Goal: Answer question/provide support

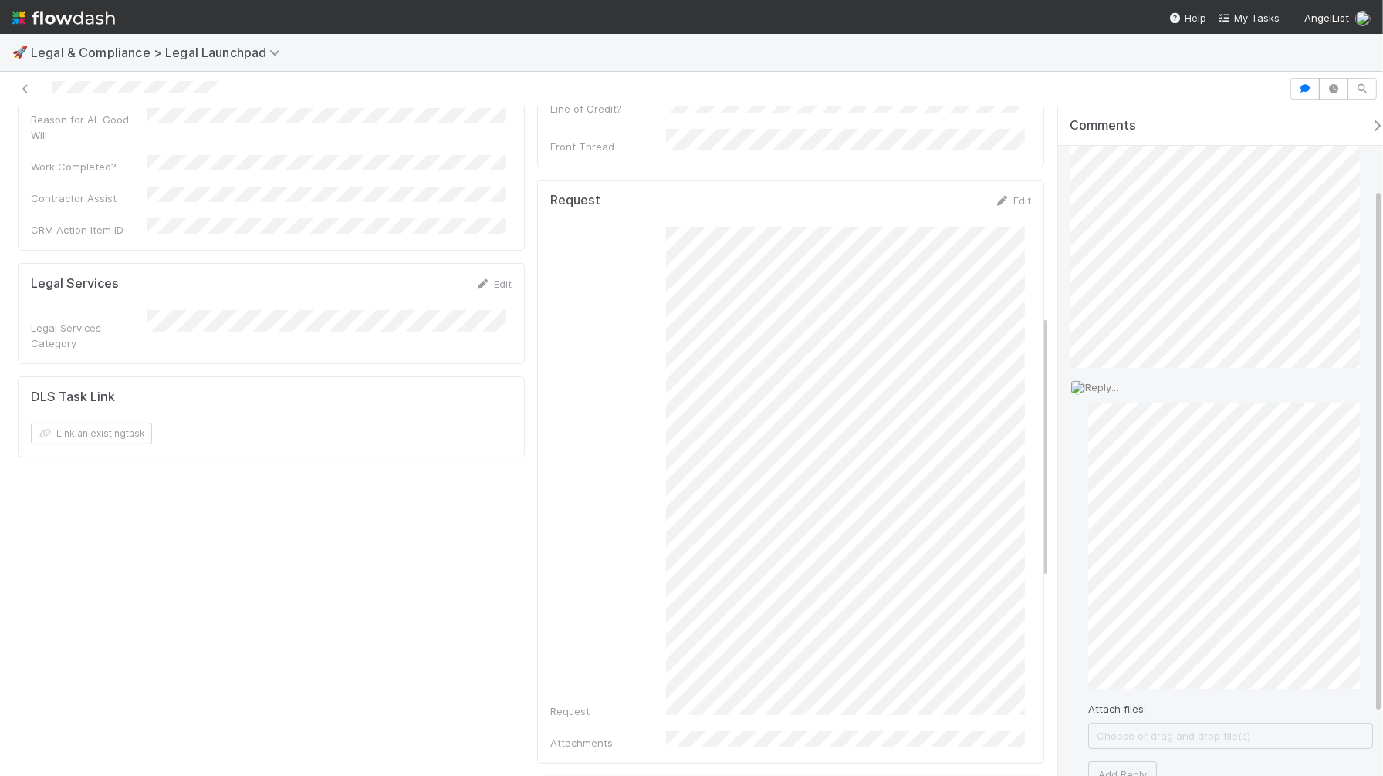
scroll to position [127, 0]
click at [1137, 731] on button "Add Reply" at bounding box center [1122, 731] width 69 height 26
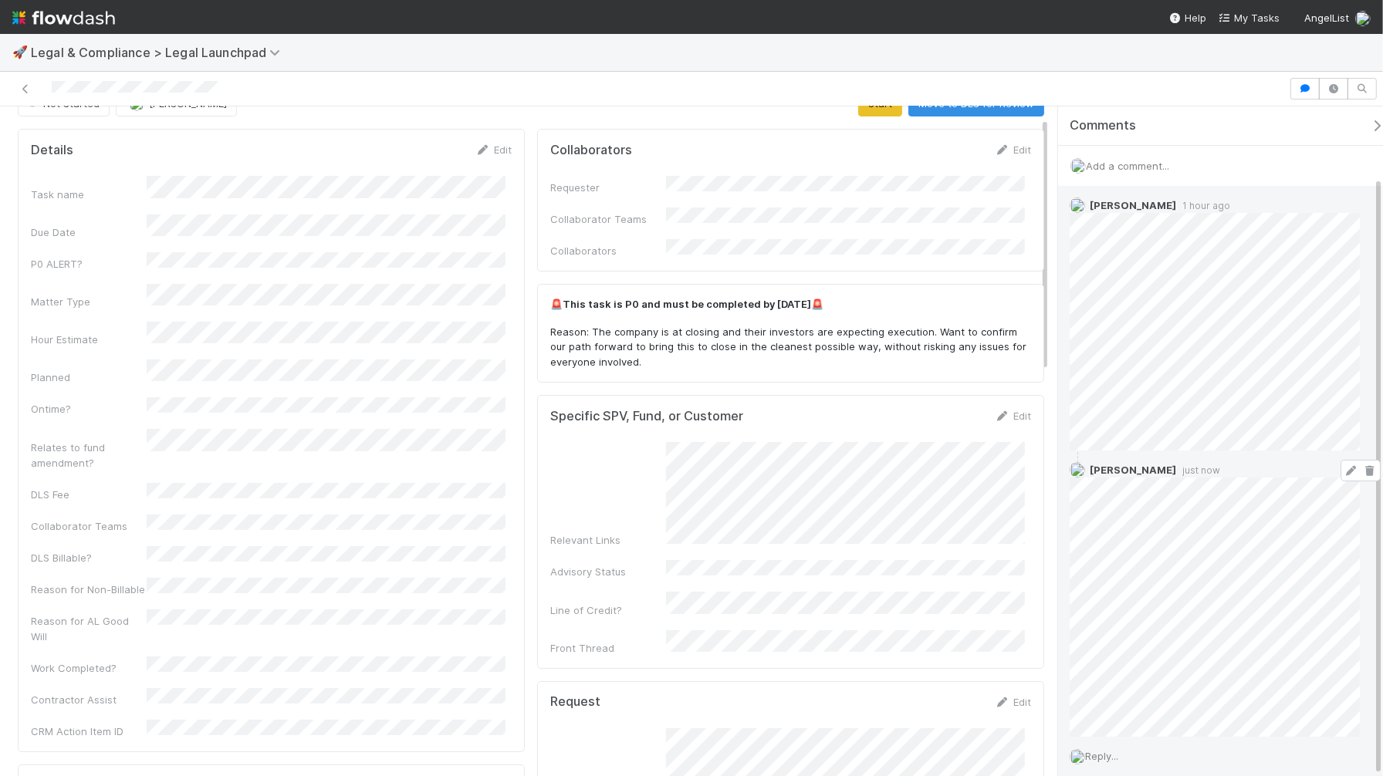
scroll to position [78, 0]
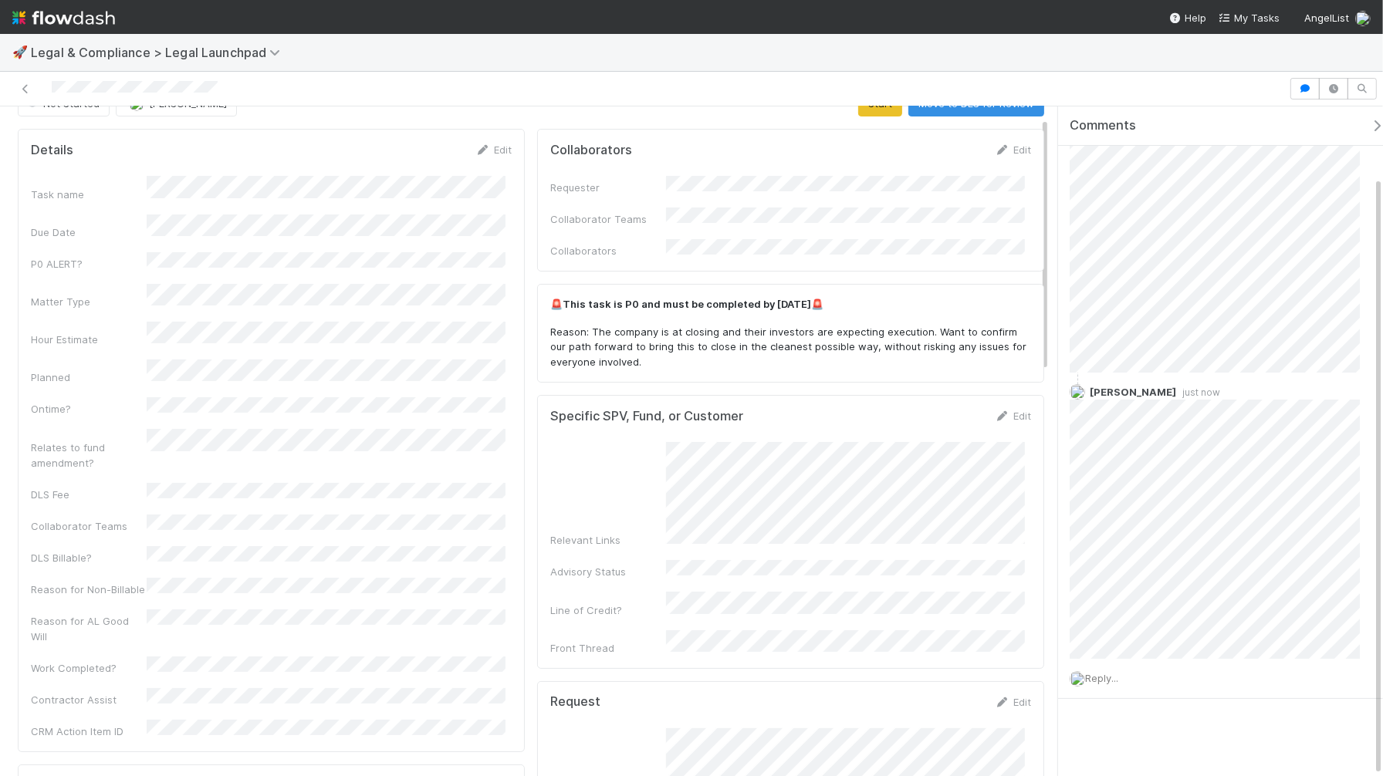
click at [98, 43] on span "Legal & Compliance > Legal Launchpad" at bounding box center [165, 52] width 269 height 19
click at [19, 88] on icon at bounding box center [25, 89] width 15 height 10
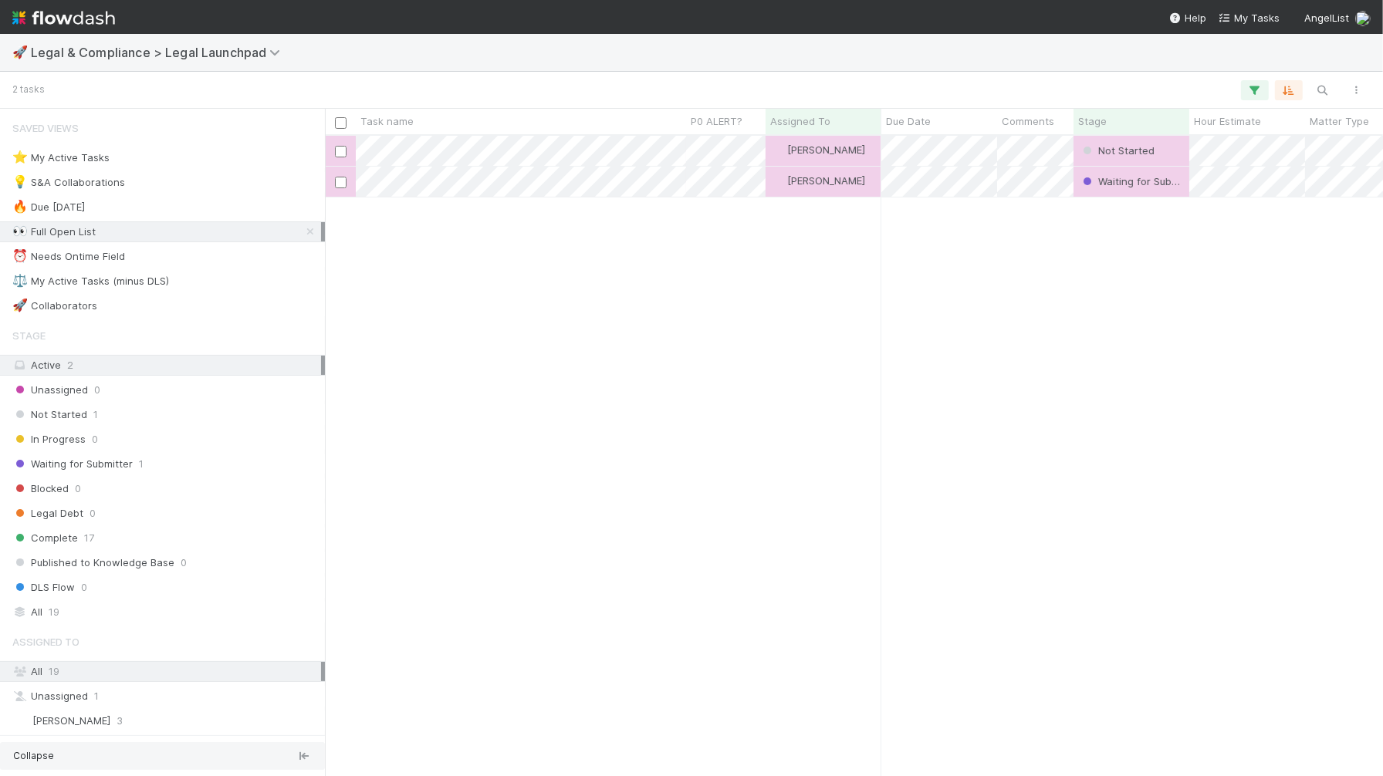
scroll to position [628, 1045]
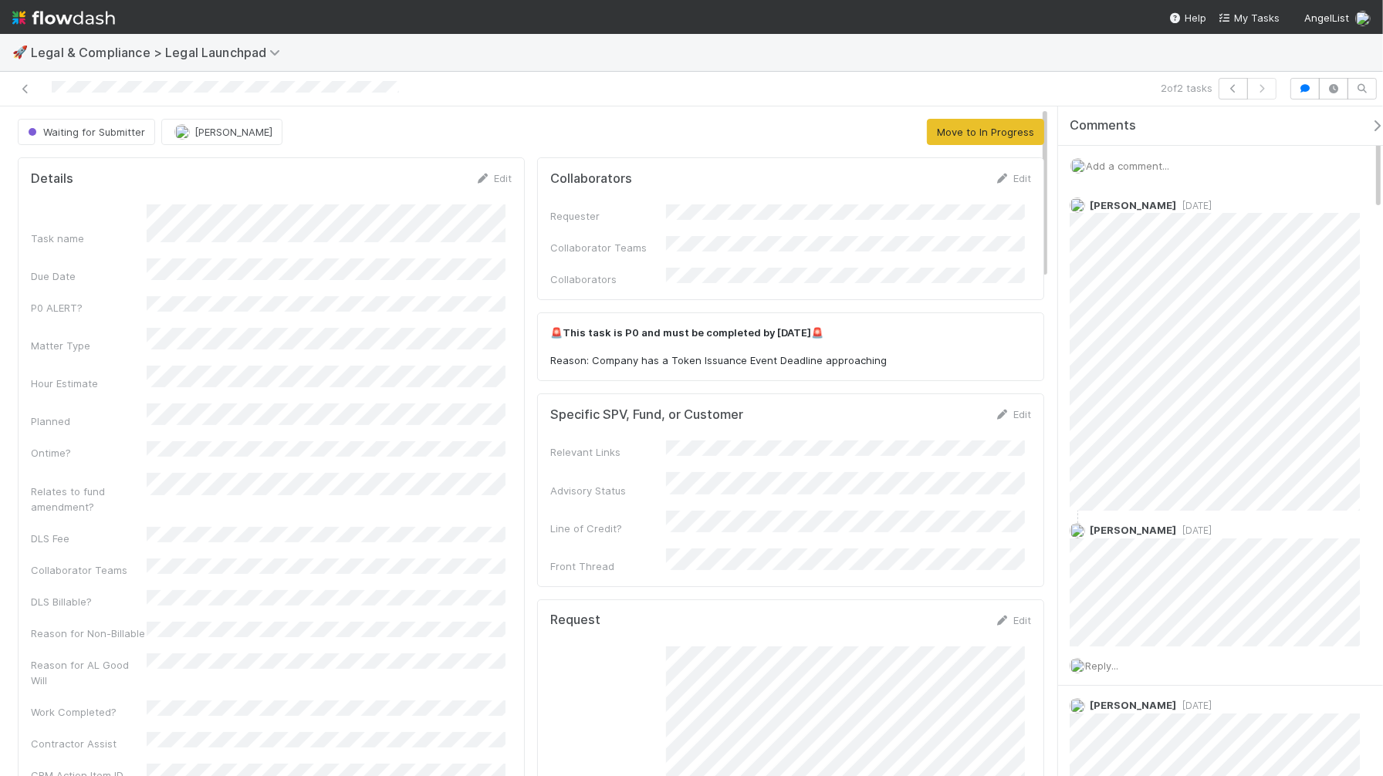
click at [1169, 171] on span "Add a comment..." at bounding box center [1127, 166] width 83 height 12
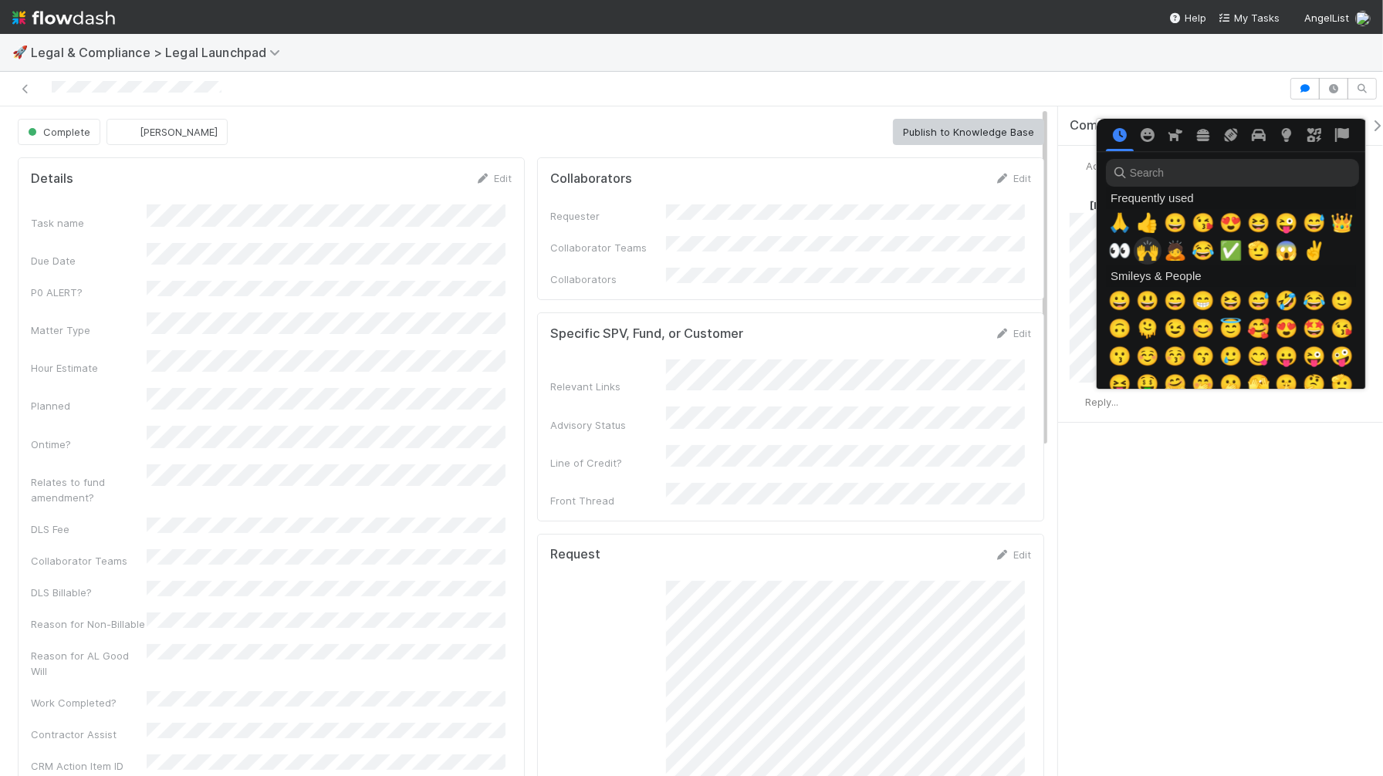
scroll to position [0, 6]
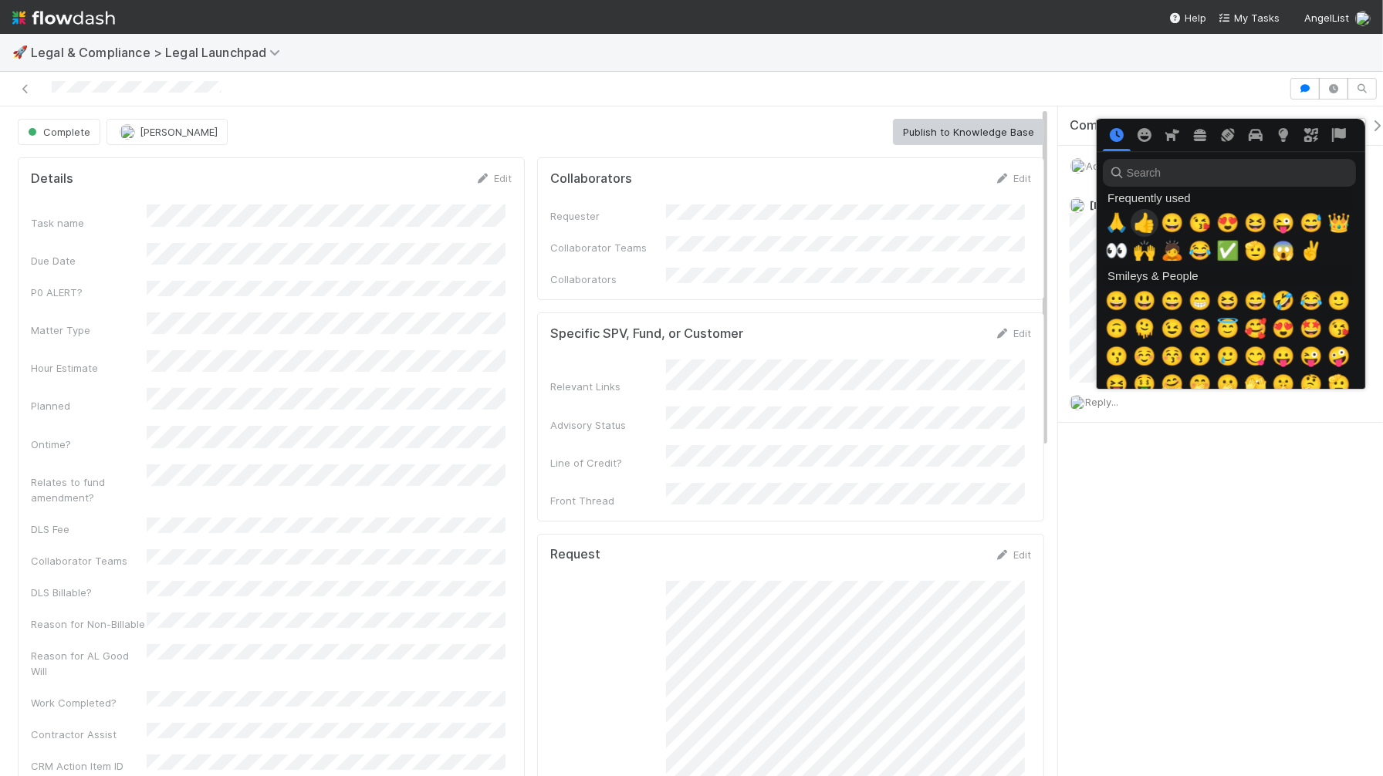
click at [1133, 226] on span "👍" at bounding box center [1144, 223] width 23 height 22
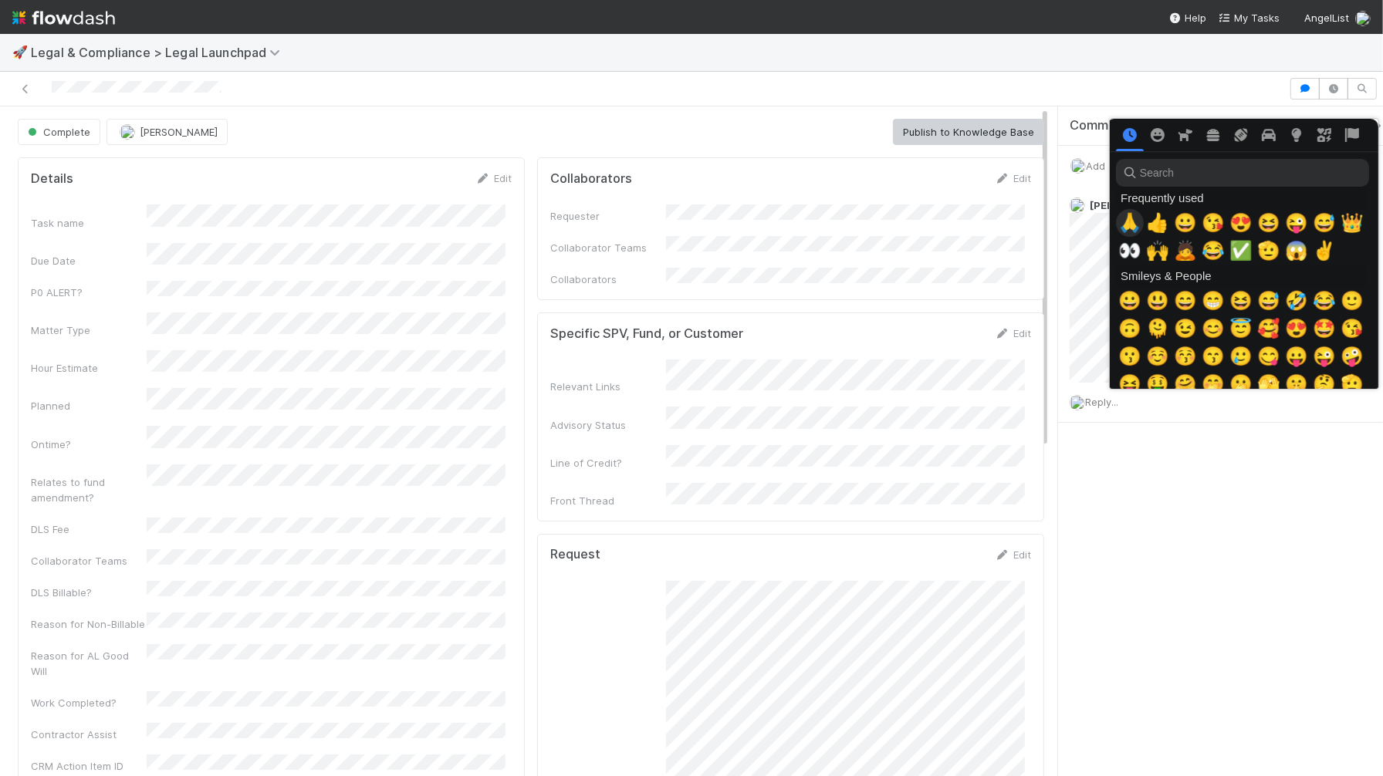
click at [1131, 226] on span "🙏" at bounding box center [1129, 223] width 23 height 22
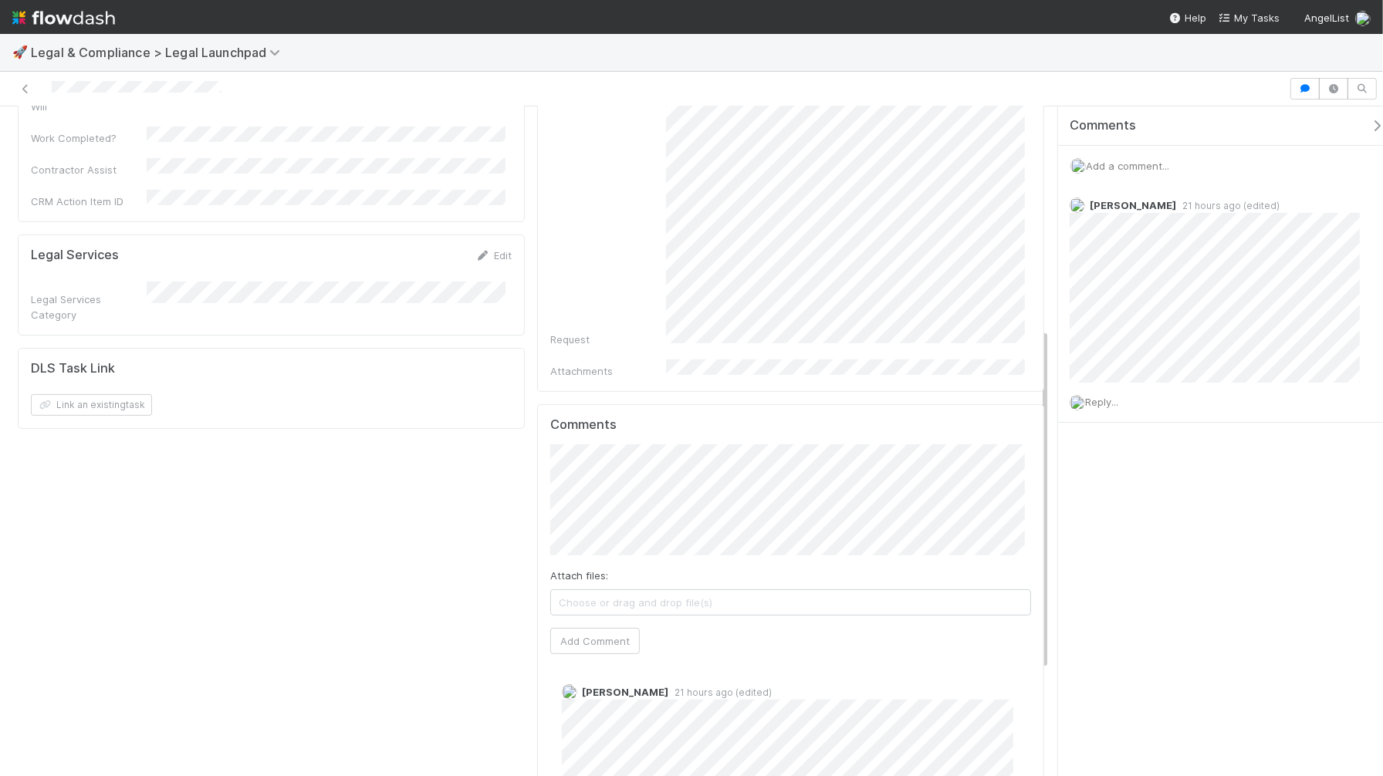
scroll to position [0, 0]
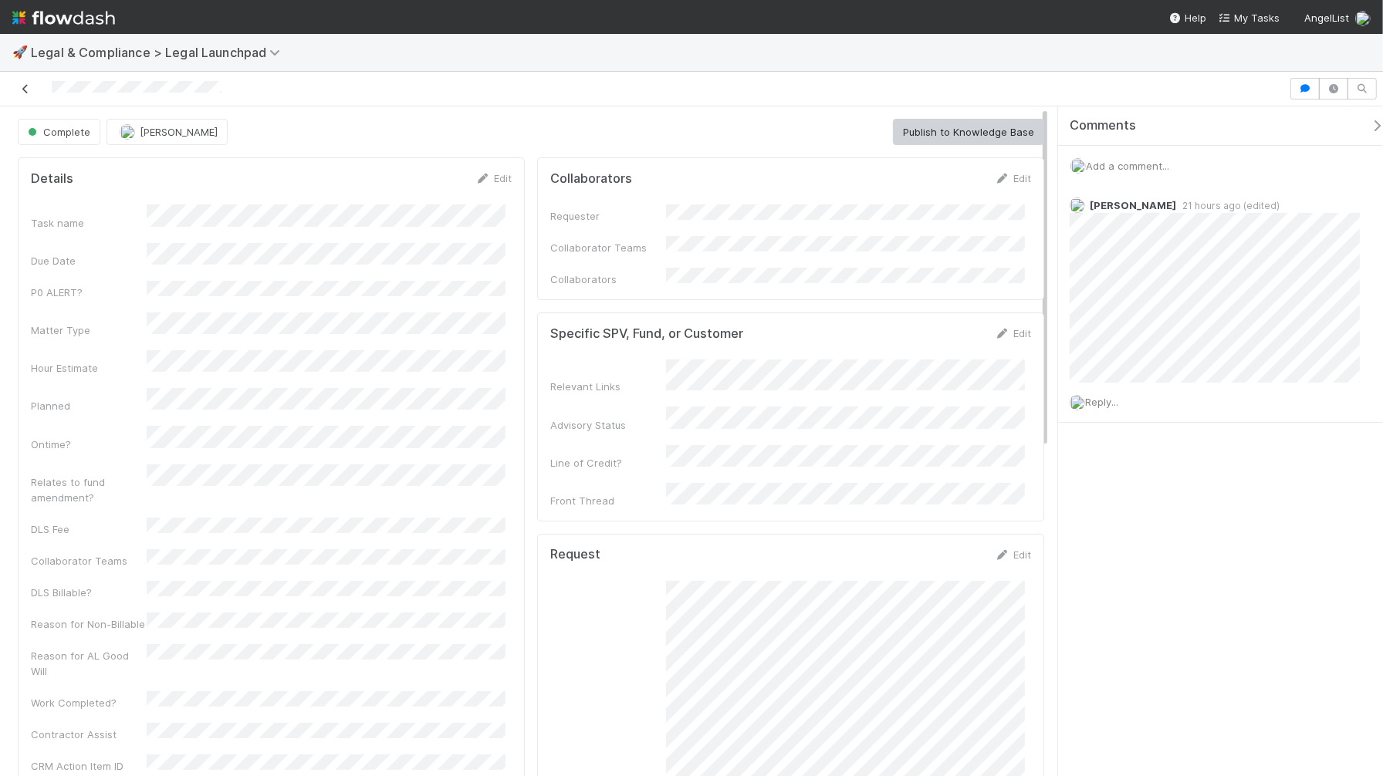
click at [32, 86] on icon at bounding box center [25, 89] width 15 height 10
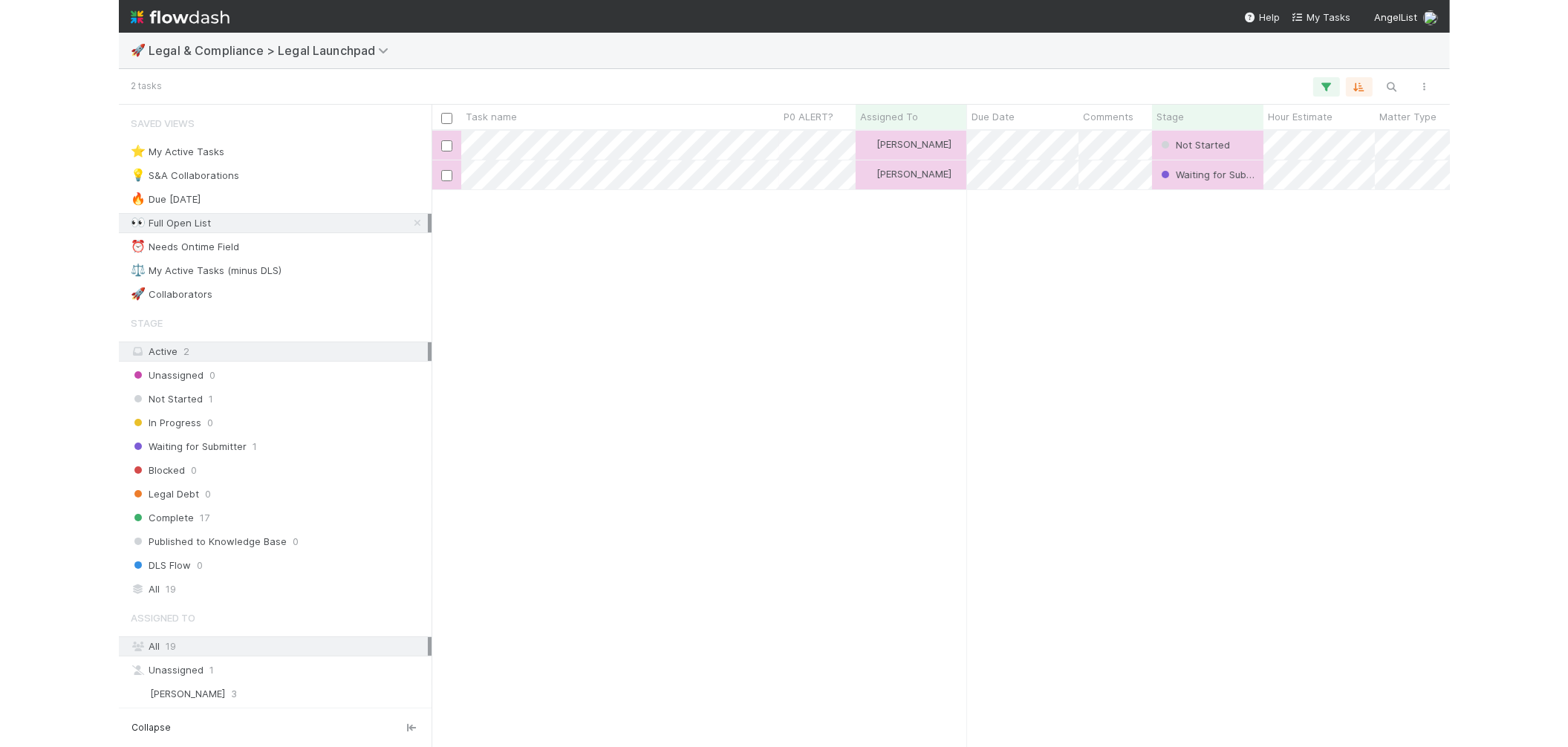
scroll to position [605, 1006]
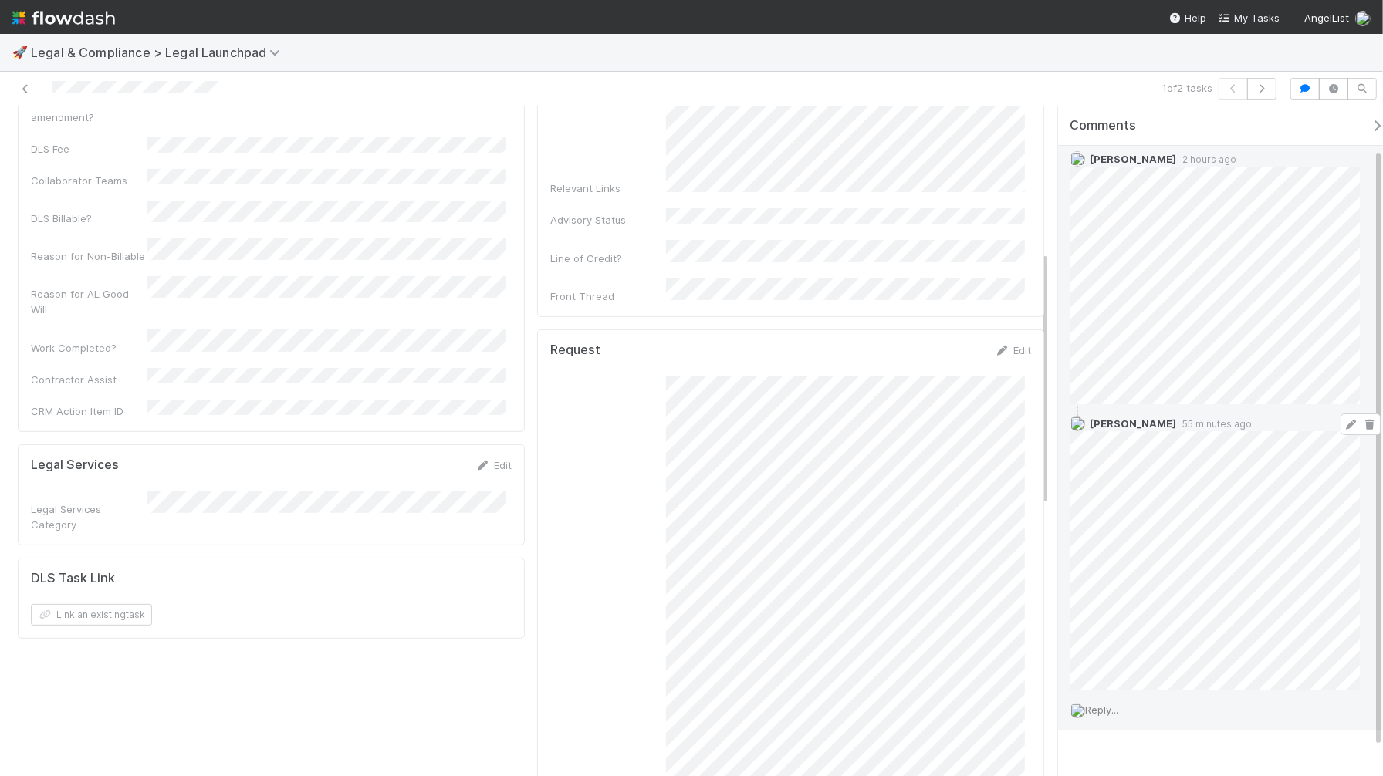
scroll to position [78, 0]
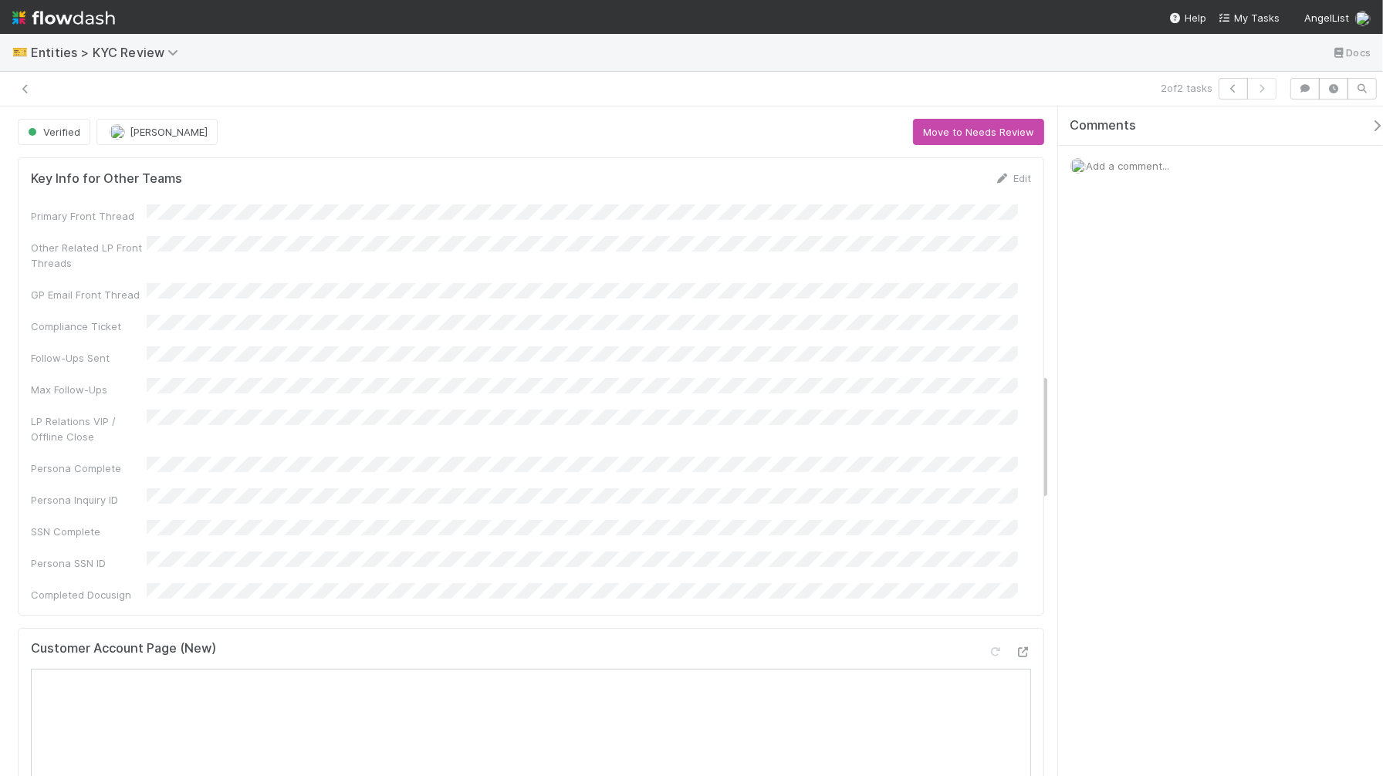
scroll to position [1404, 0]
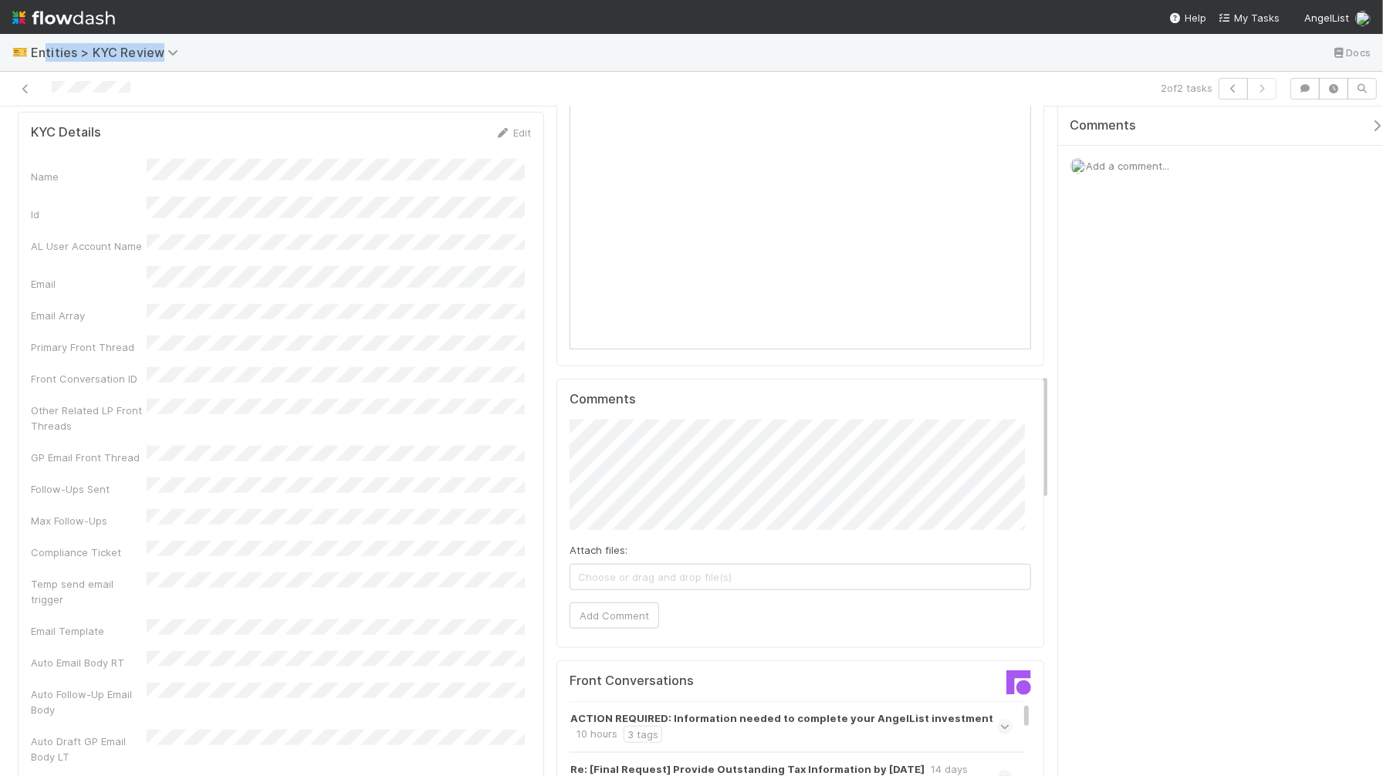
click at [43, 59] on div "🎫 Entities > KYC Review Docs" at bounding box center [691, 52] width 1383 height 37
click at [44, 57] on span "Entities > KYC Review" at bounding box center [108, 52] width 155 height 15
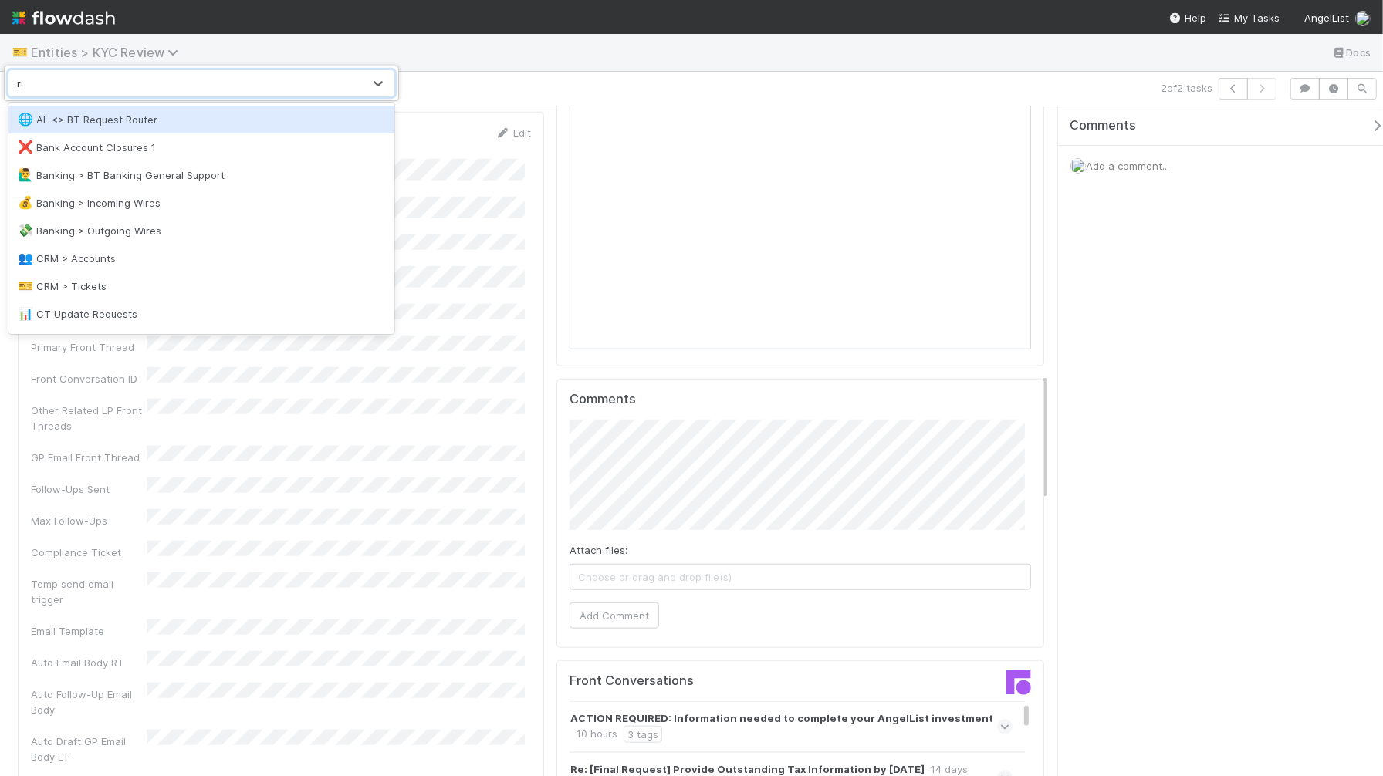
type input "ruv"
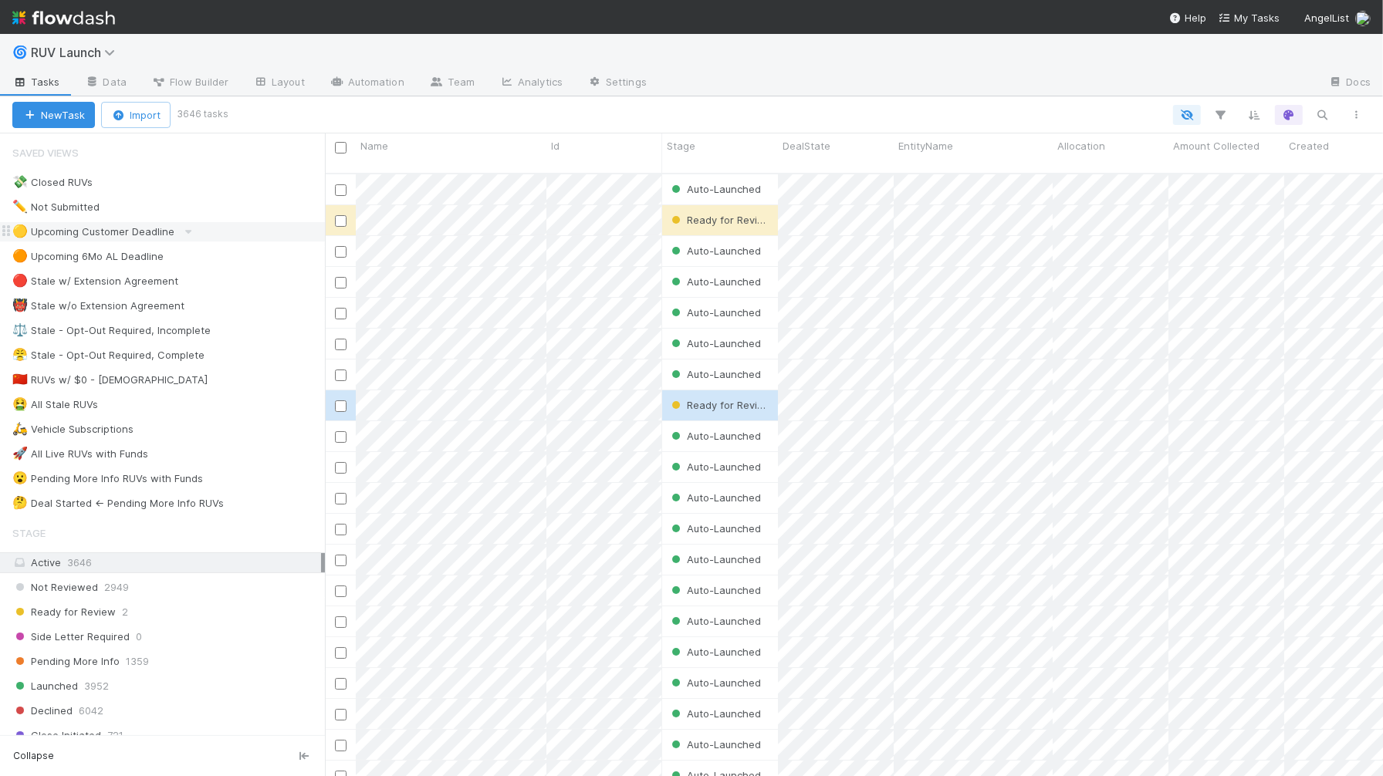
scroll to position [603, 1045]
